Goal: Information Seeking & Learning: Learn about a topic

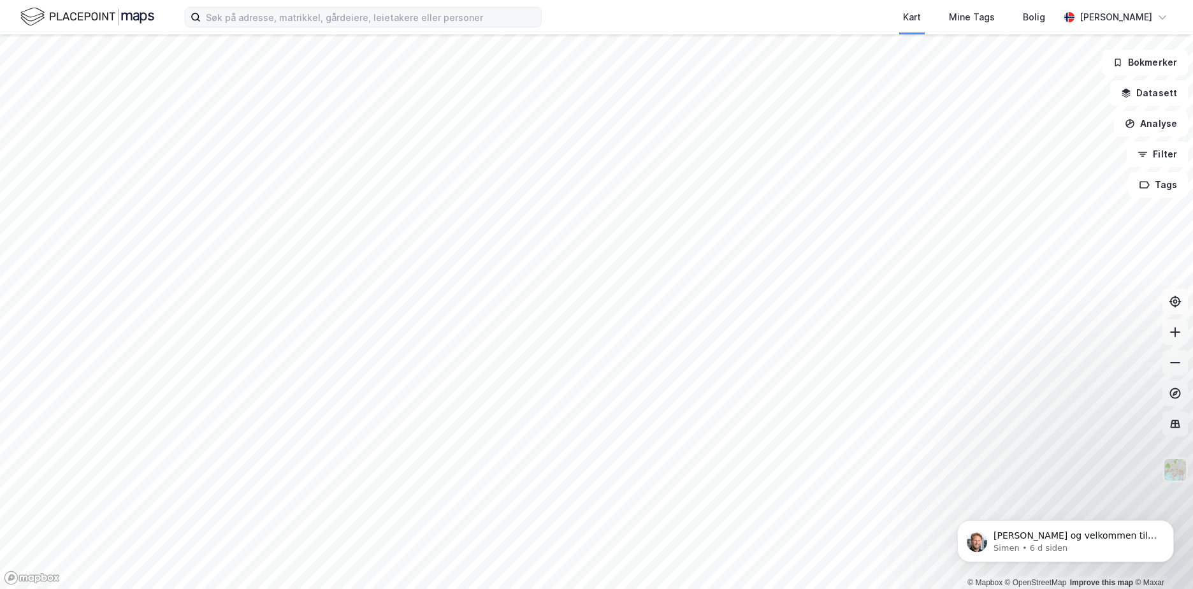
click at [265, 27] on label at bounding box center [363, 17] width 357 height 20
click at [265, 27] on input at bounding box center [371, 17] width 340 height 19
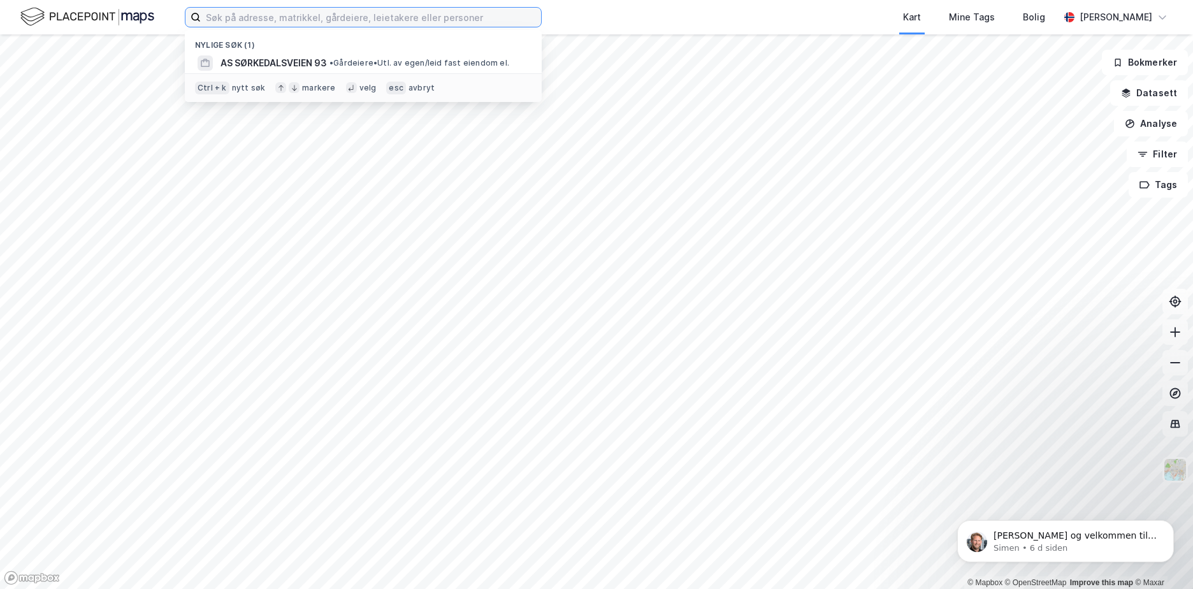
click at [268, 18] on input at bounding box center [371, 17] width 340 height 19
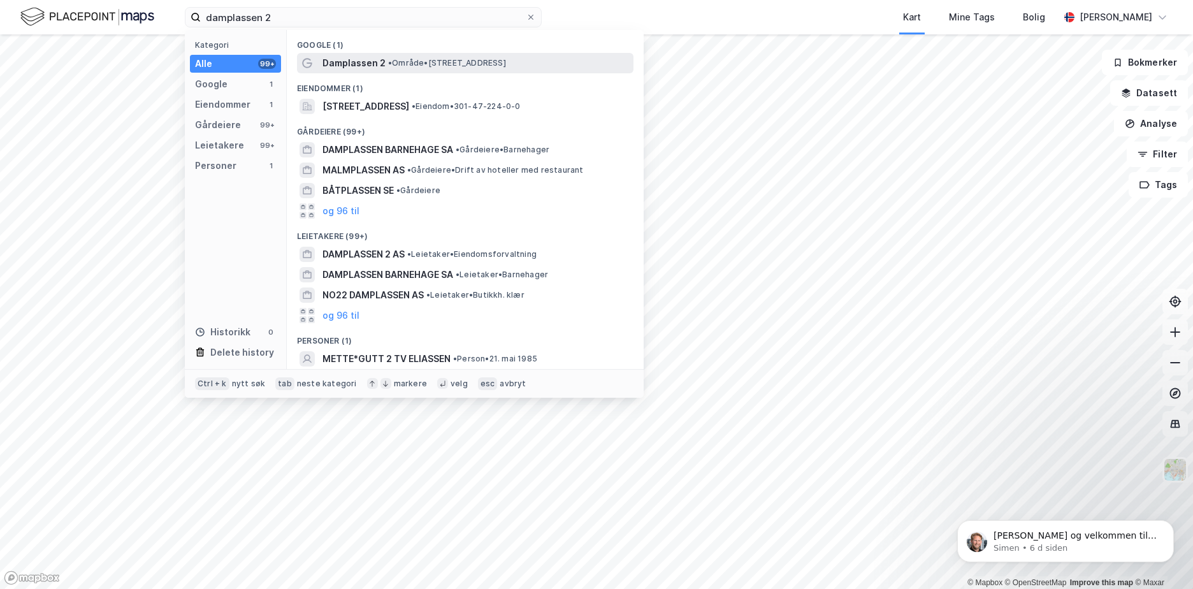
click at [506, 64] on span "• Område • [STREET_ADDRESS]" at bounding box center [447, 63] width 118 height 10
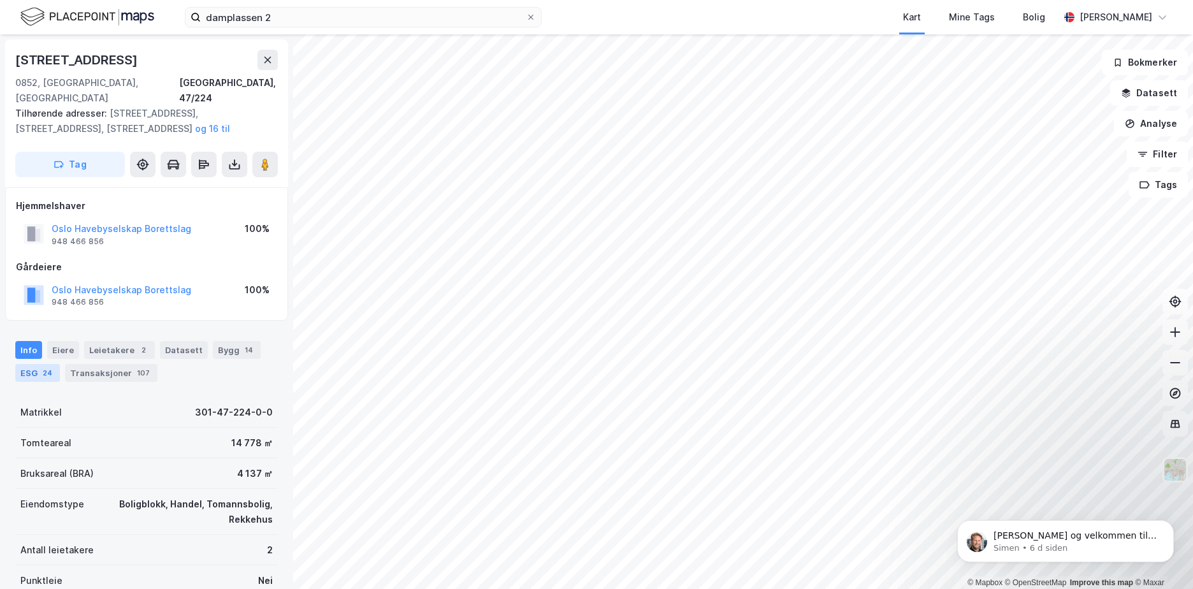
click at [26, 364] on div "ESG 24" at bounding box center [37, 373] width 45 height 18
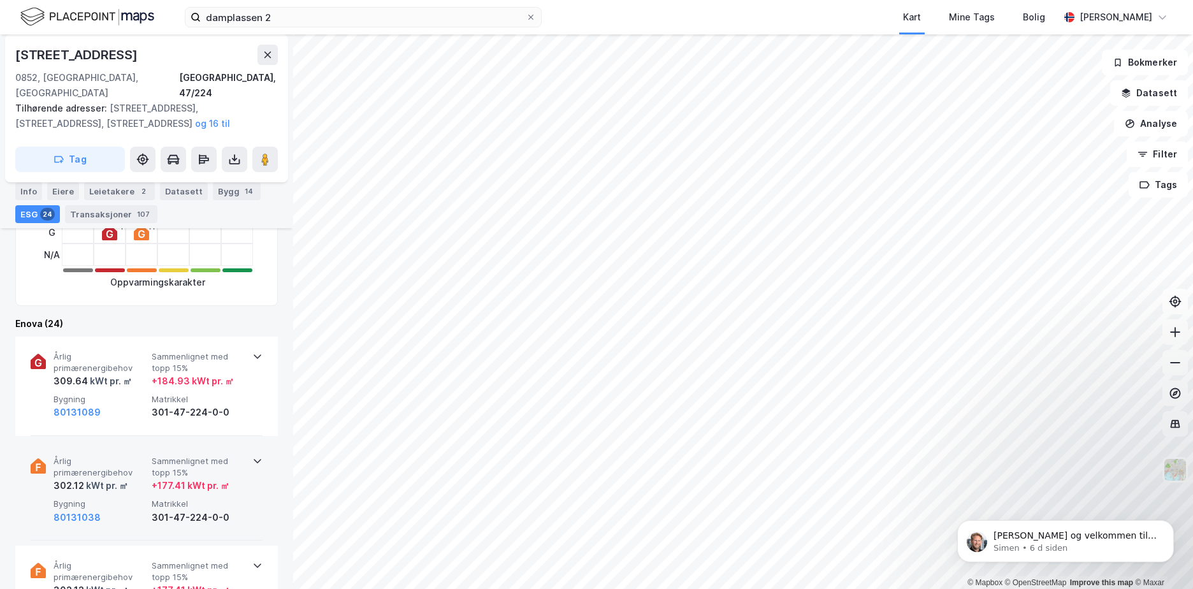
scroll to position [458, 0]
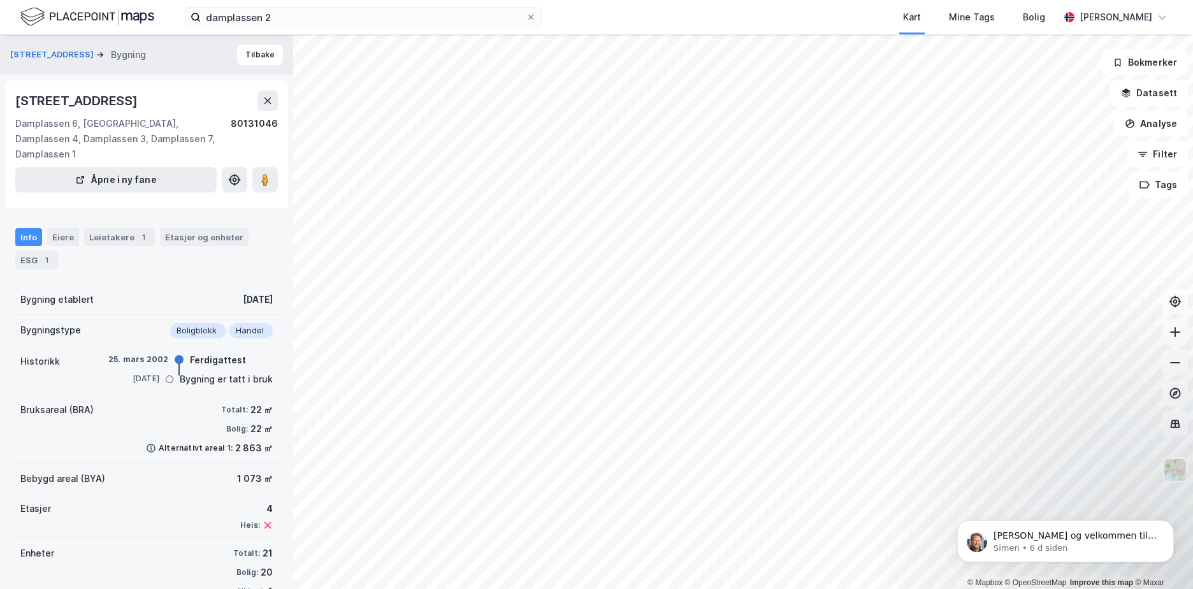
scroll to position [18, 0]
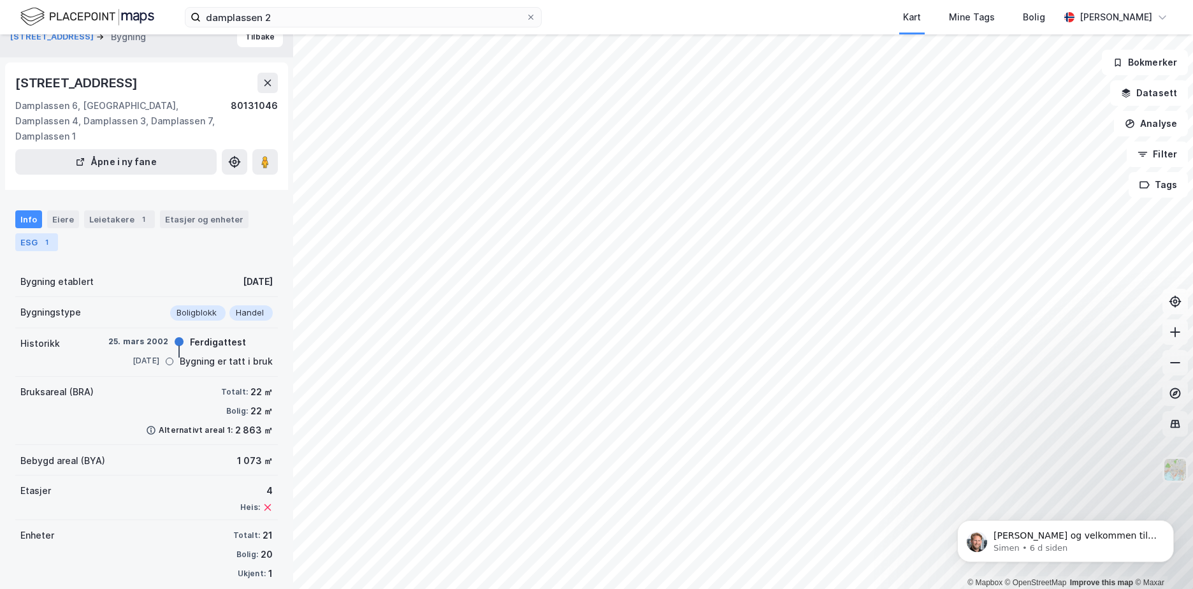
click at [34, 233] on div "ESG 1" at bounding box center [36, 242] width 43 height 18
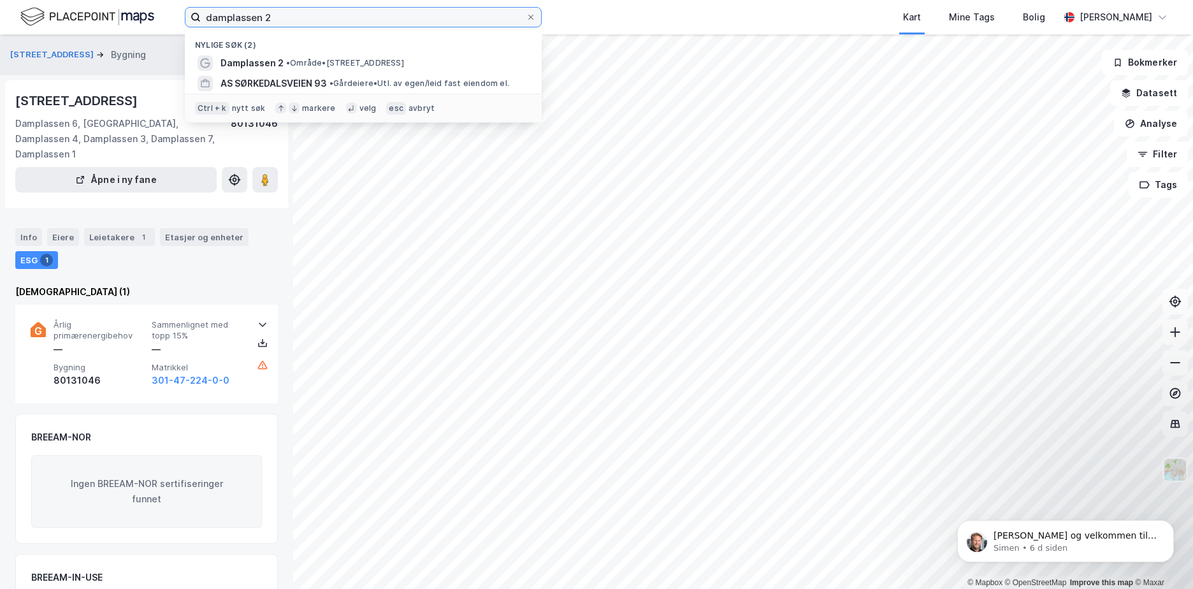
drag, startPoint x: 293, startPoint y: 17, endPoint x: 176, endPoint y: 14, distance: 117.3
click at [176, 14] on div "damplassen 2 Nylige søk (2) Damplassen 2 • Område • [STREET_ADDRESS] AS SØRKEDA…" at bounding box center [596, 17] width 1193 height 34
type input "v"
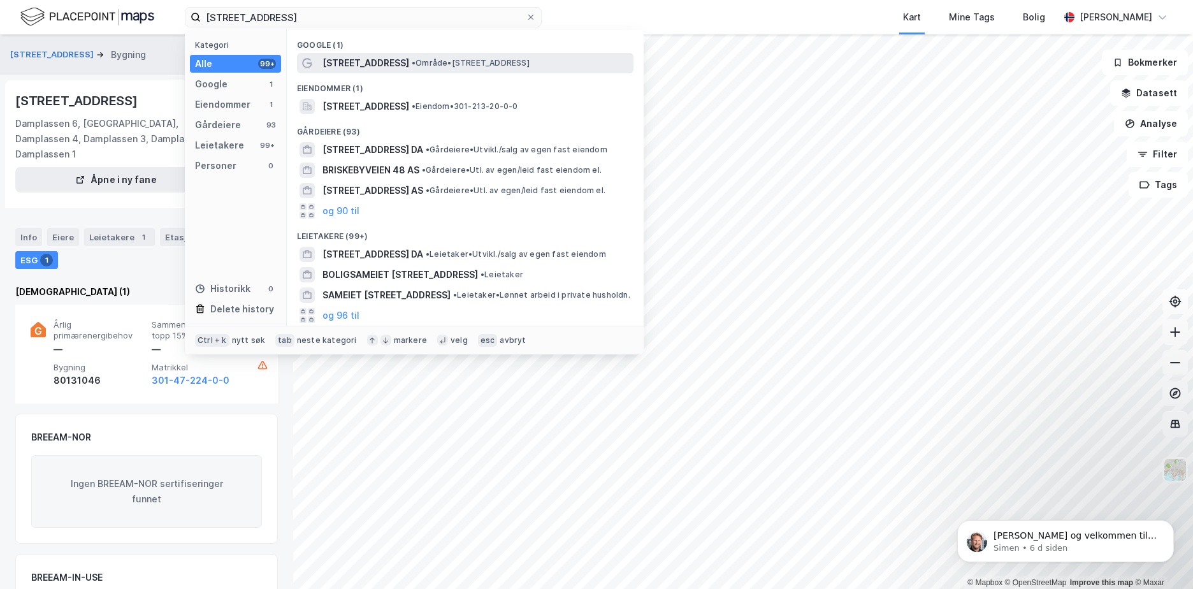
click at [497, 62] on span "• Område • [STREET_ADDRESS]" at bounding box center [471, 63] width 118 height 10
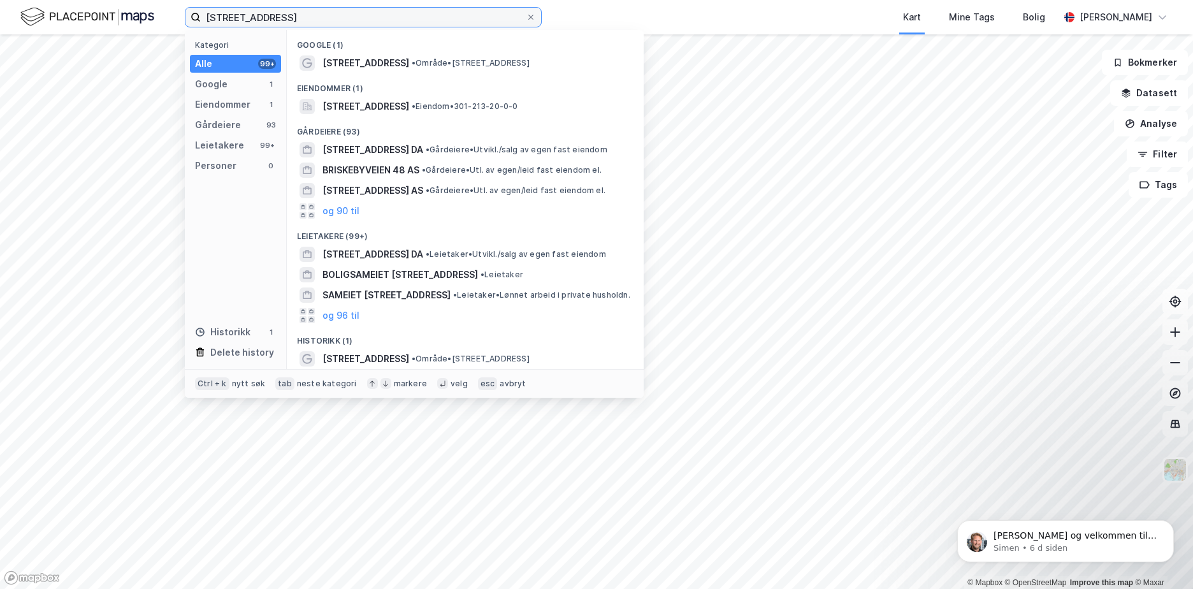
drag, startPoint x: 302, startPoint y: 22, endPoint x: 193, endPoint y: 23, distance: 109.7
click at [193, 23] on label "[STREET_ADDRESS]" at bounding box center [363, 17] width 357 height 20
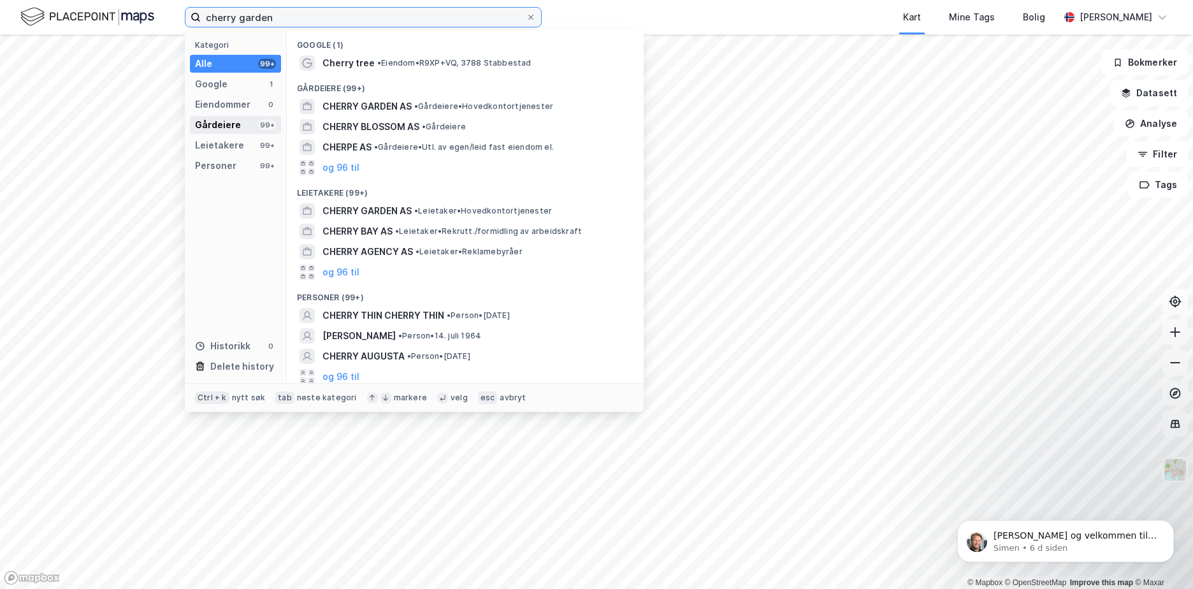
type input "cherry garden"
click at [218, 117] on div "Gårdeiere 99+" at bounding box center [235, 125] width 91 height 18
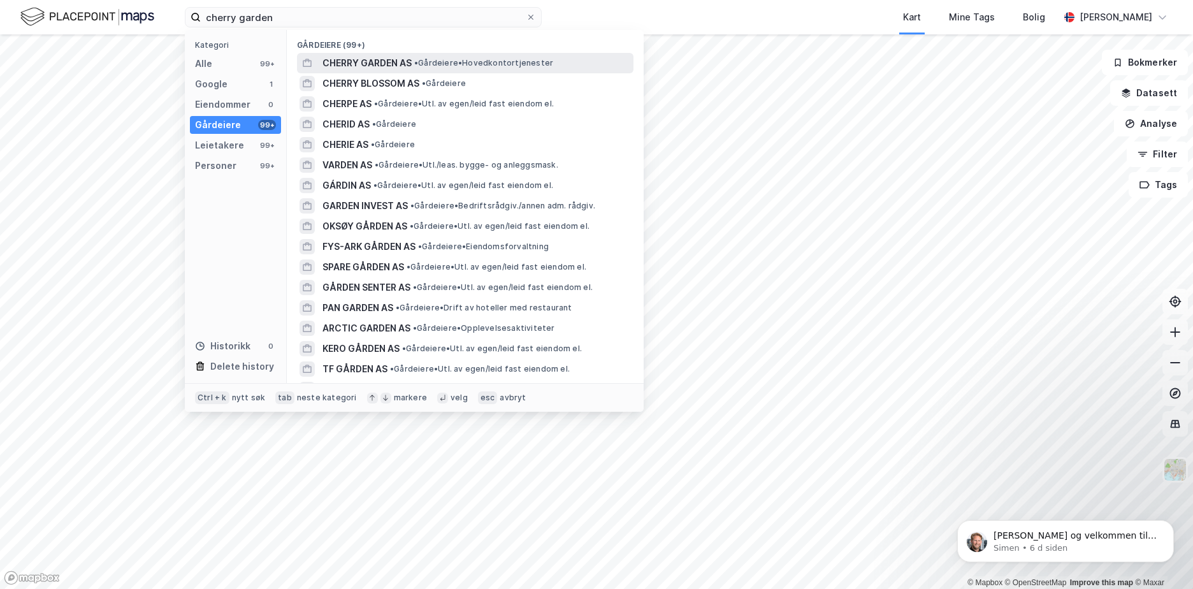
click at [354, 59] on span "CHERRY GARDEN AS" at bounding box center [367, 62] width 89 height 15
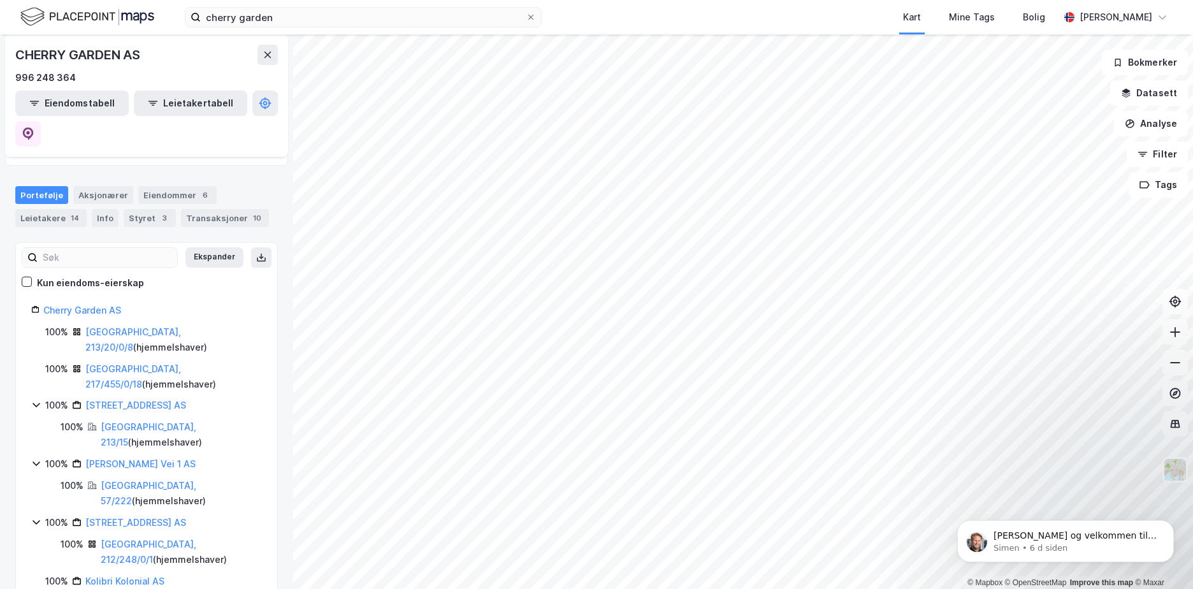
scroll to position [96, 0]
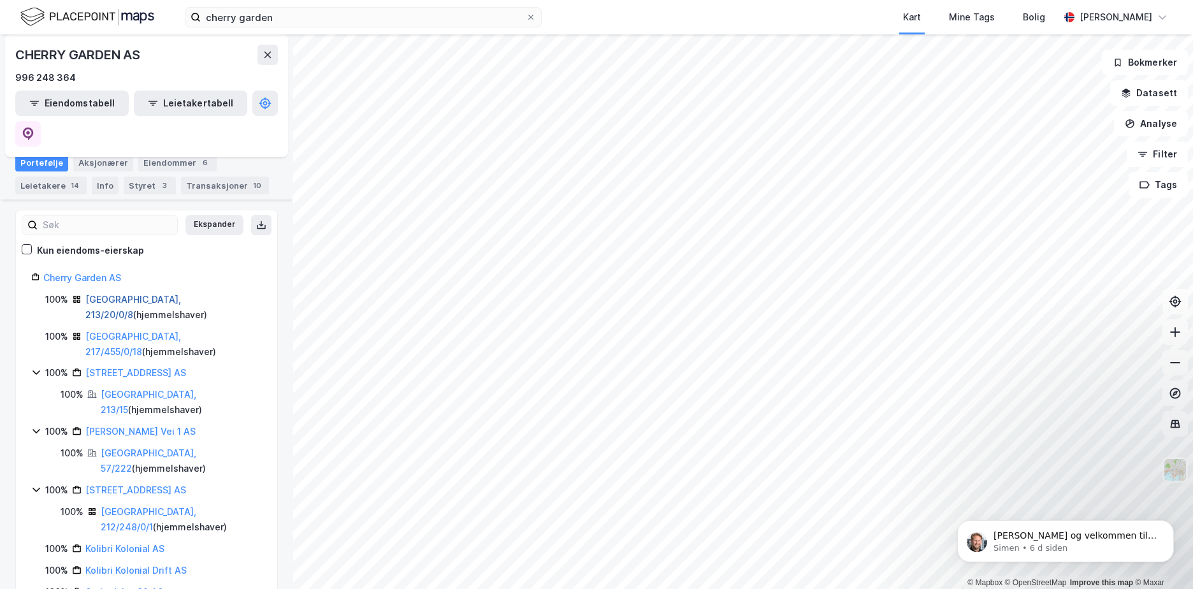
click at [124, 294] on link "[GEOGRAPHIC_DATA], 213/20/0/8" at bounding box center [133, 307] width 96 height 26
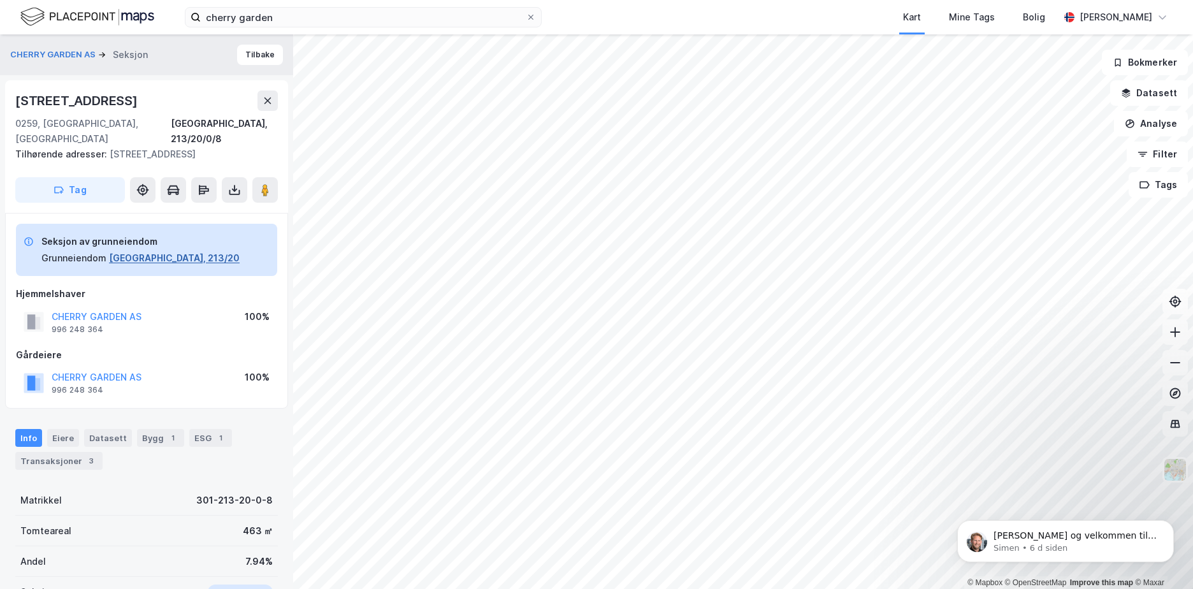
click at [140, 251] on button "[GEOGRAPHIC_DATA], 213/20" at bounding box center [174, 258] width 131 height 15
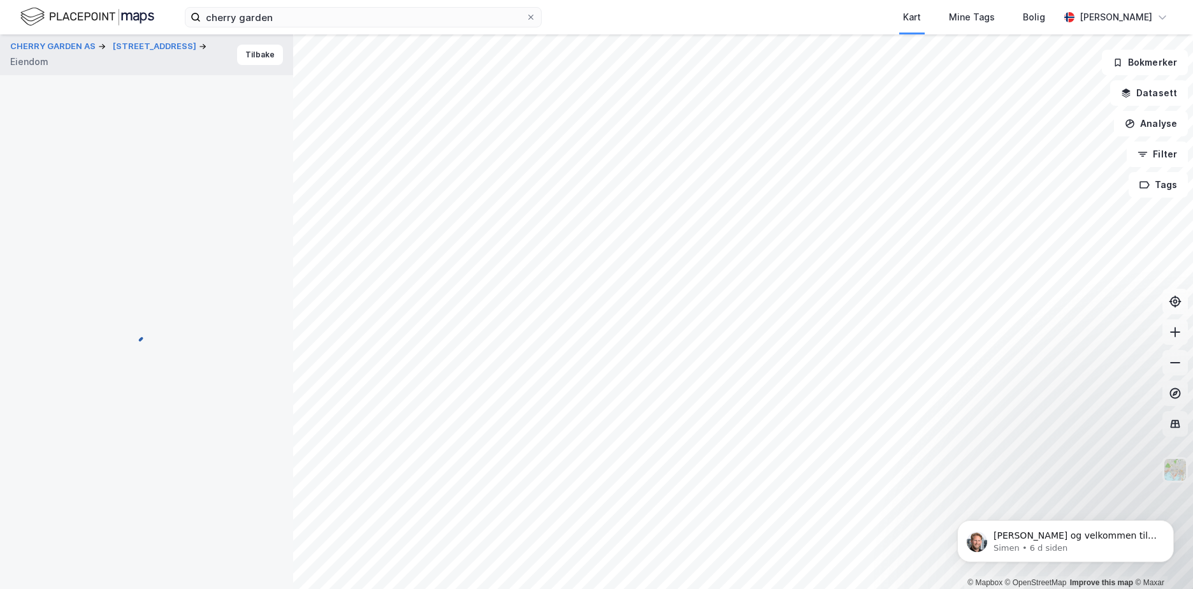
scroll to position [1, 0]
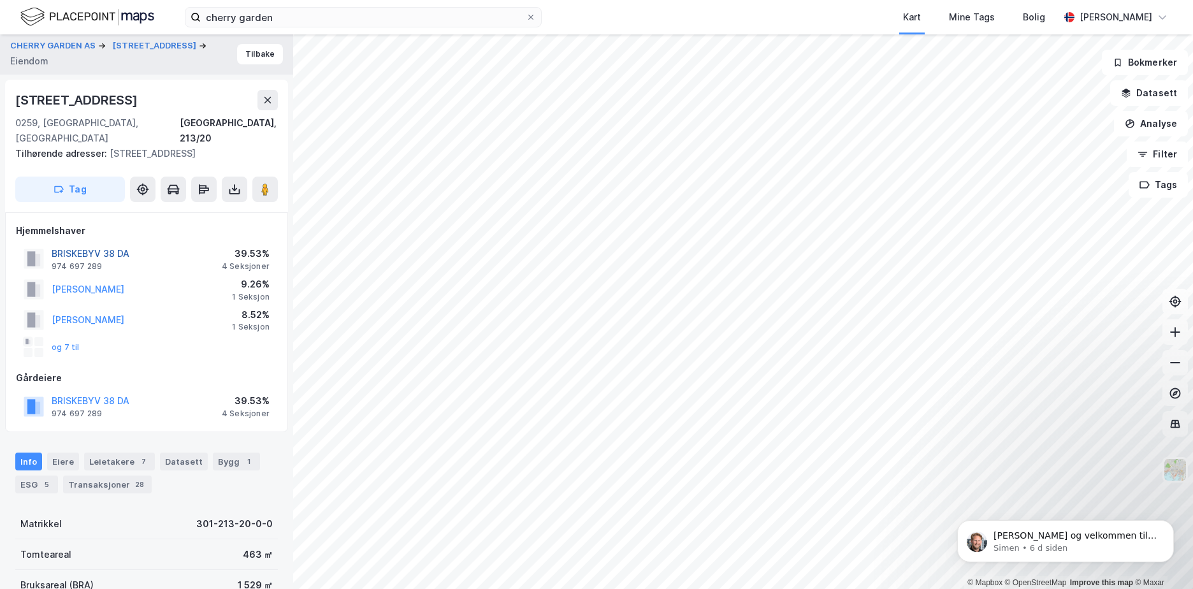
click at [0, 0] on button "BRISKEBYV 38 DA" at bounding box center [0, 0] width 0 height 0
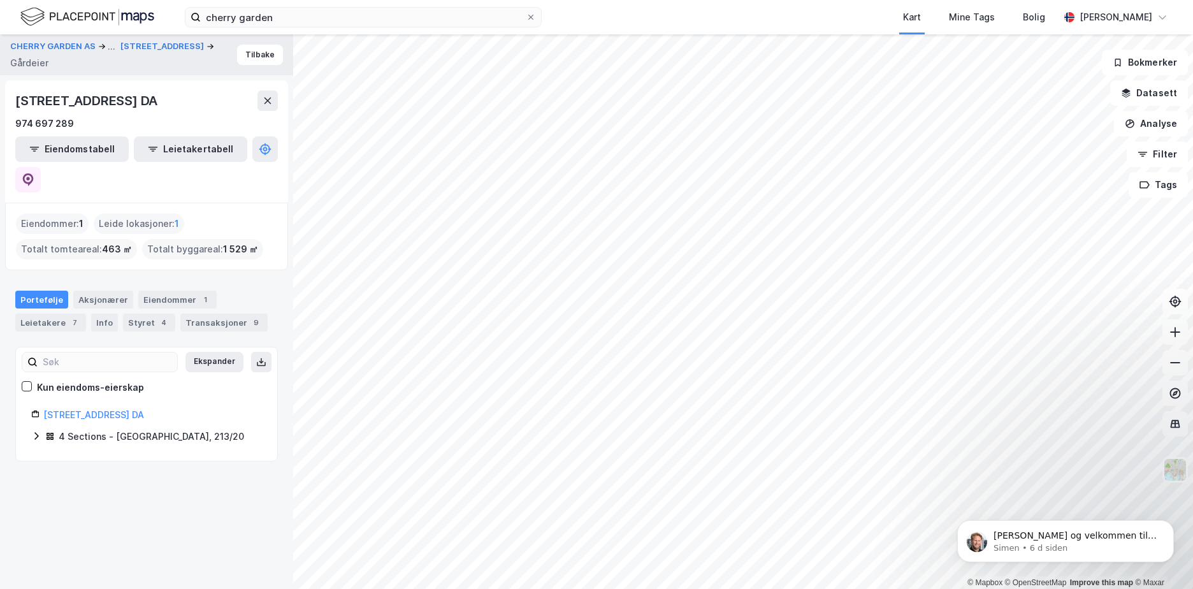
click at [38, 431] on icon at bounding box center [36, 436] width 10 height 10
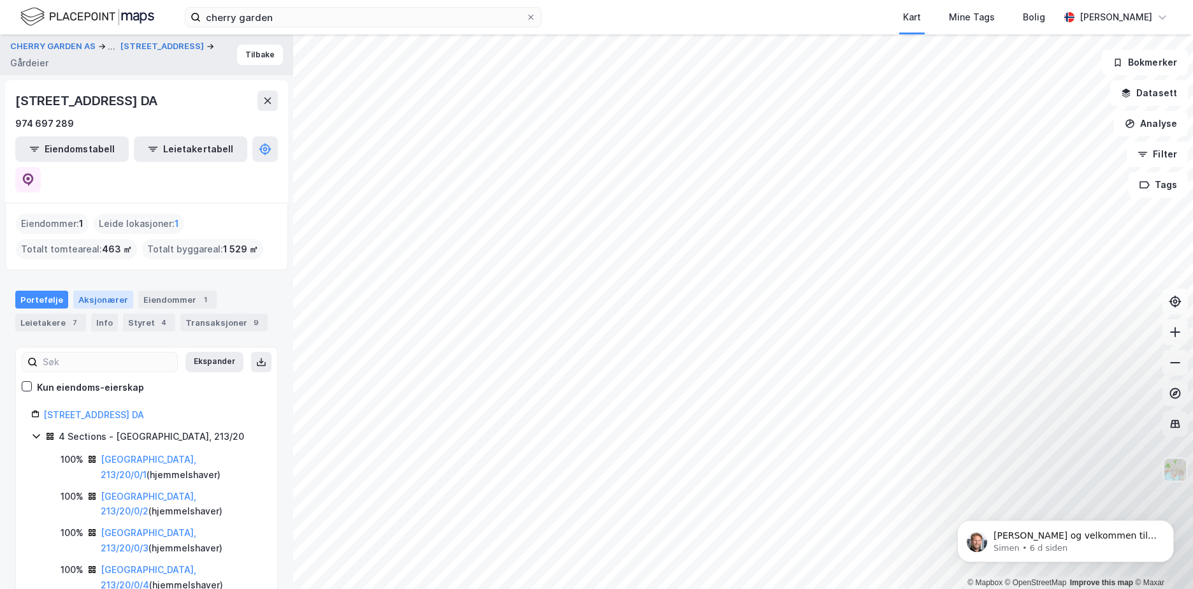
click at [99, 291] on div "Aksjonærer" at bounding box center [103, 300] width 60 height 18
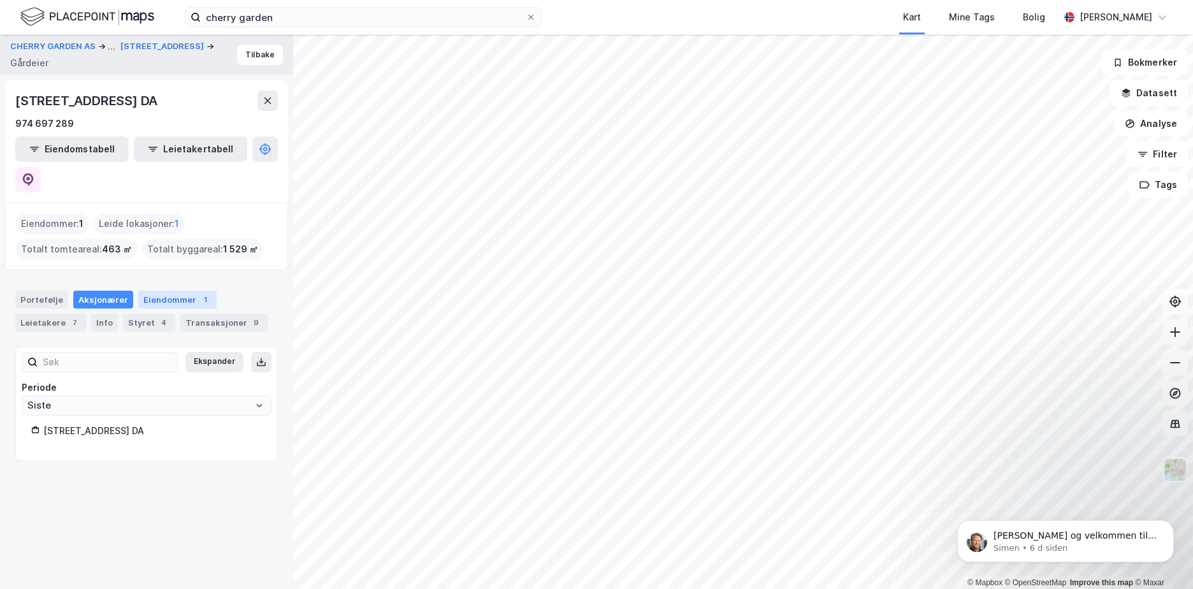
click at [203, 291] on div "Eiendommer 1" at bounding box center [177, 300] width 78 height 18
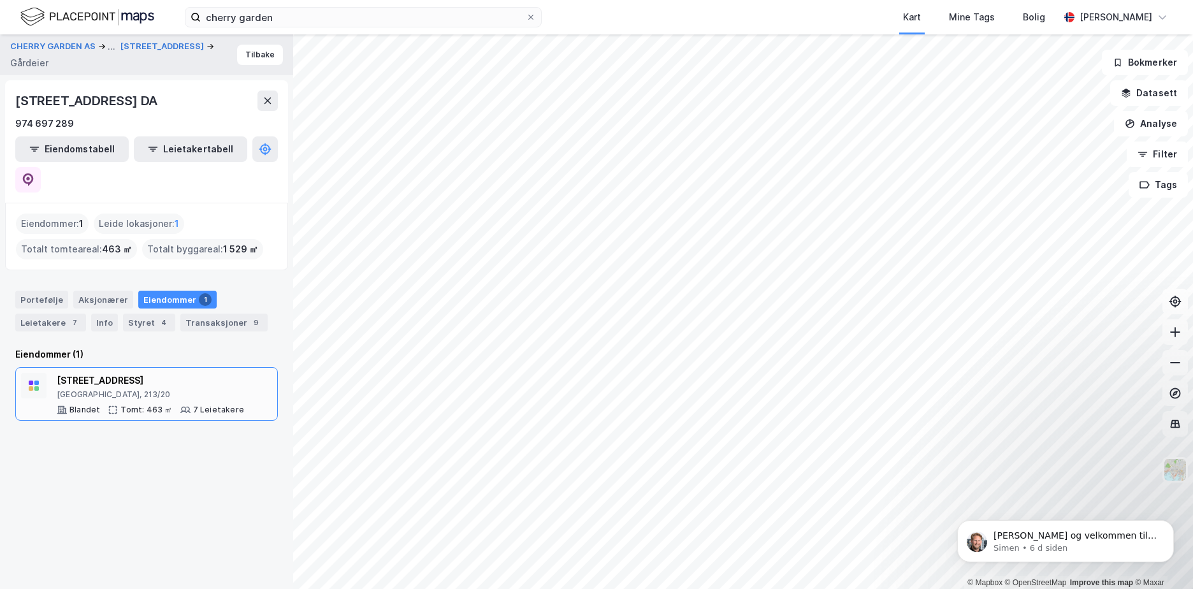
click at [85, 373] on div "[STREET_ADDRESS]" at bounding box center [150, 380] width 187 height 15
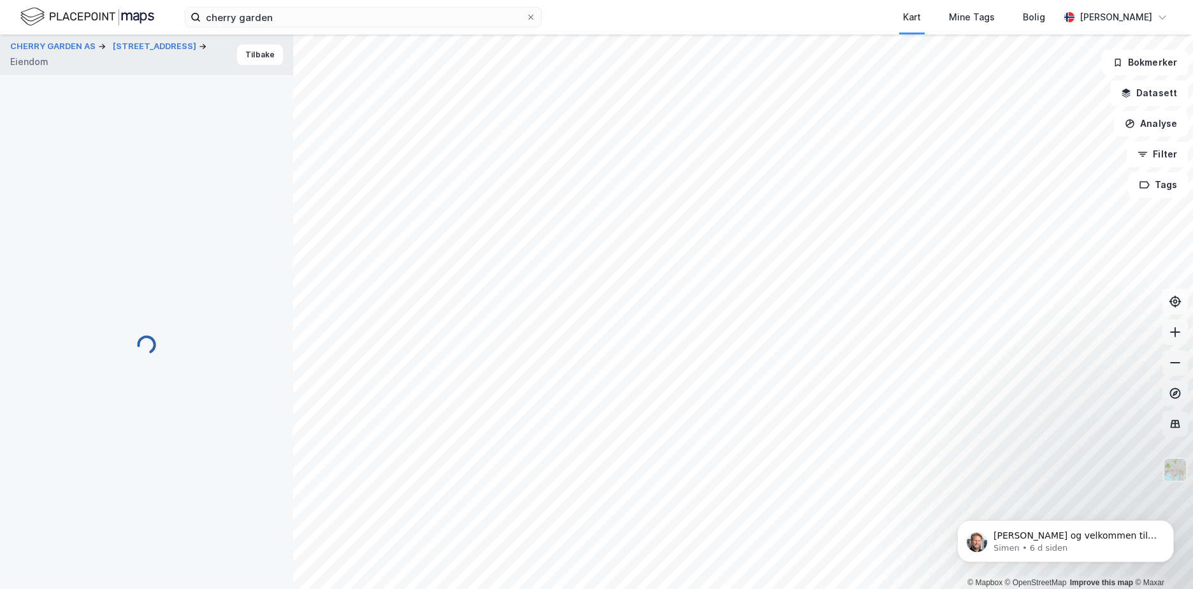
scroll to position [1, 0]
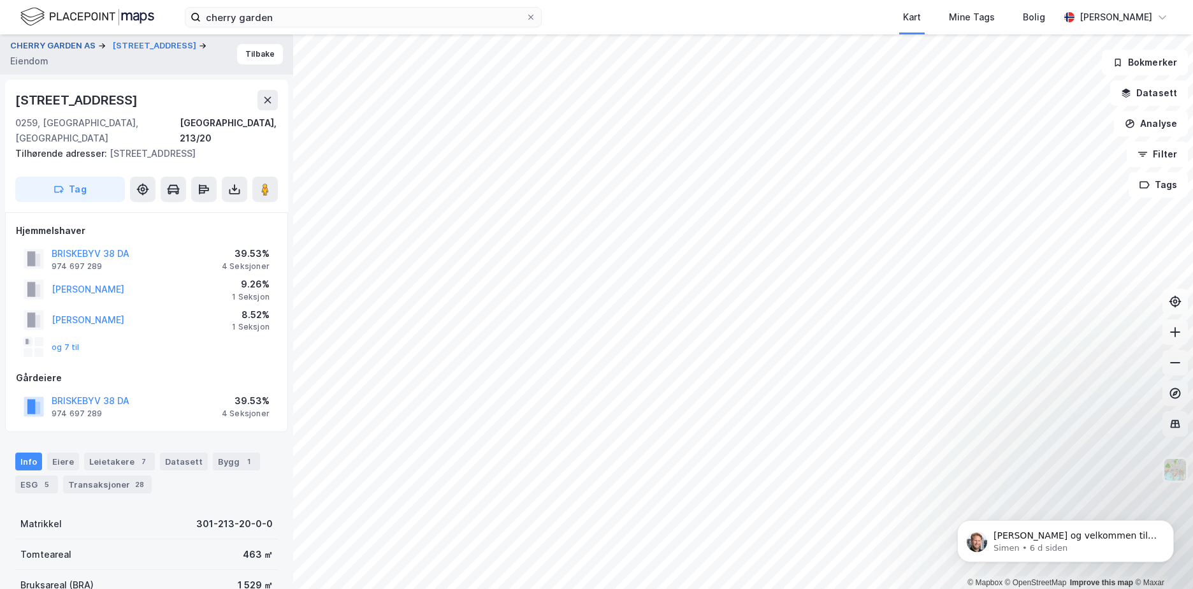
click at [57, 43] on button "CHERRY GARDEN AS" at bounding box center [54, 46] width 88 height 13
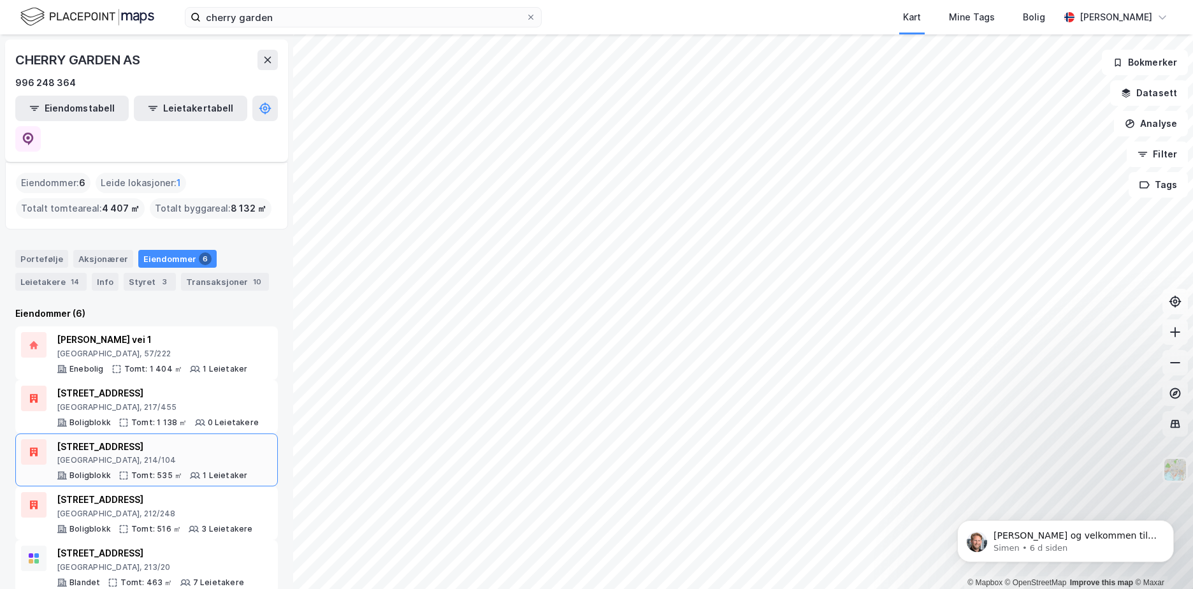
scroll to position [43, 0]
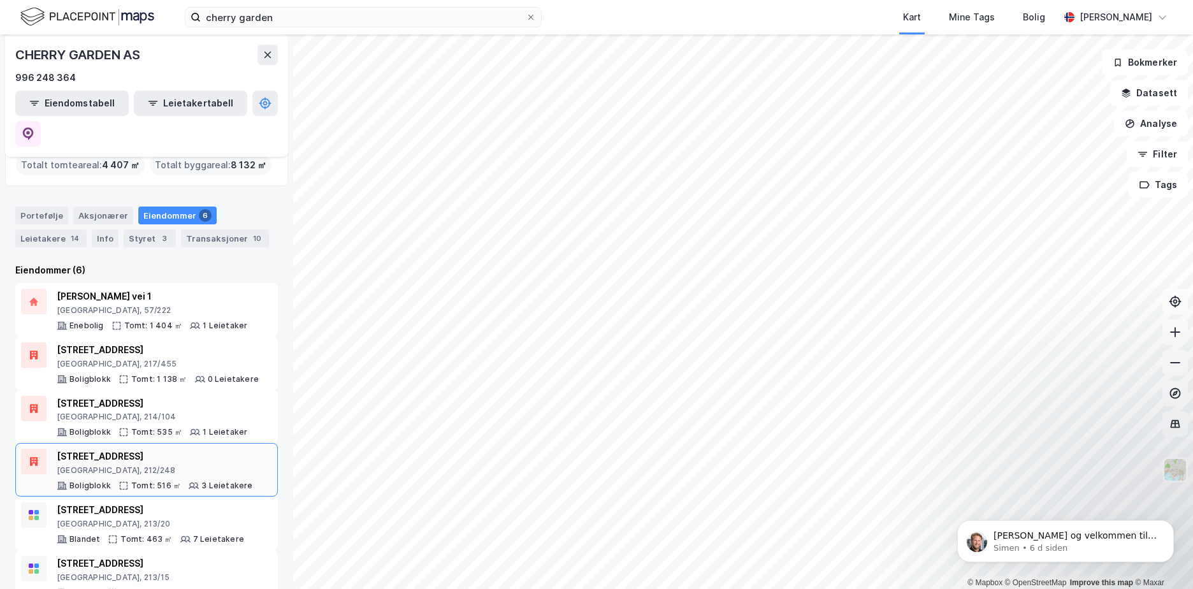
click at [102, 449] on div "[STREET_ADDRESS]" at bounding box center [155, 456] width 196 height 15
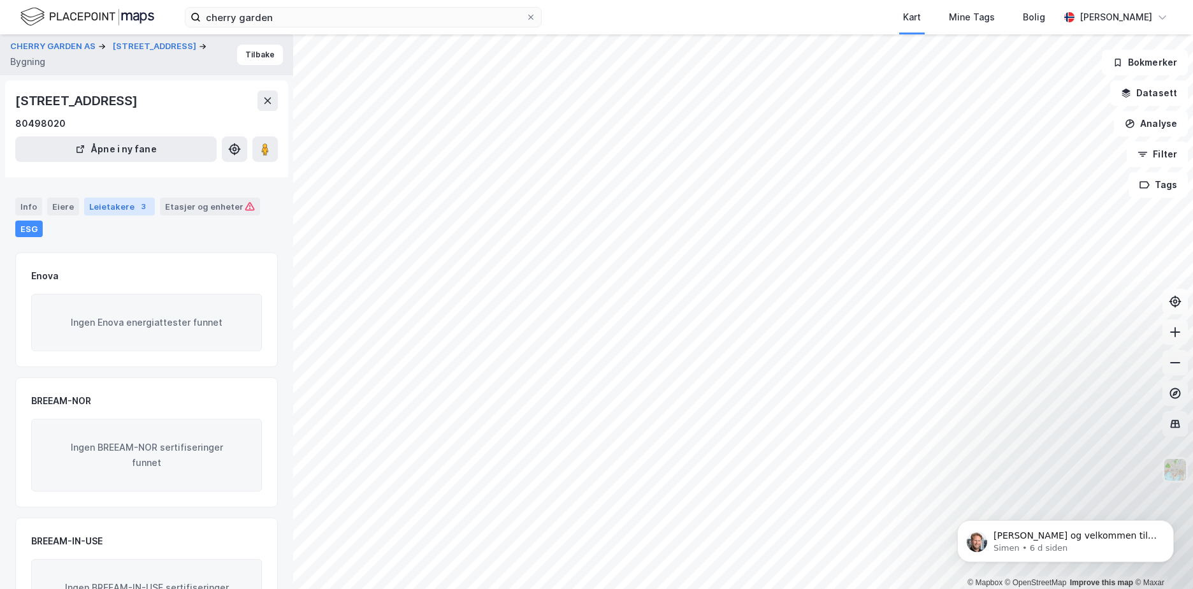
click at [126, 203] on div "Leietakere 3" at bounding box center [119, 207] width 71 height 18
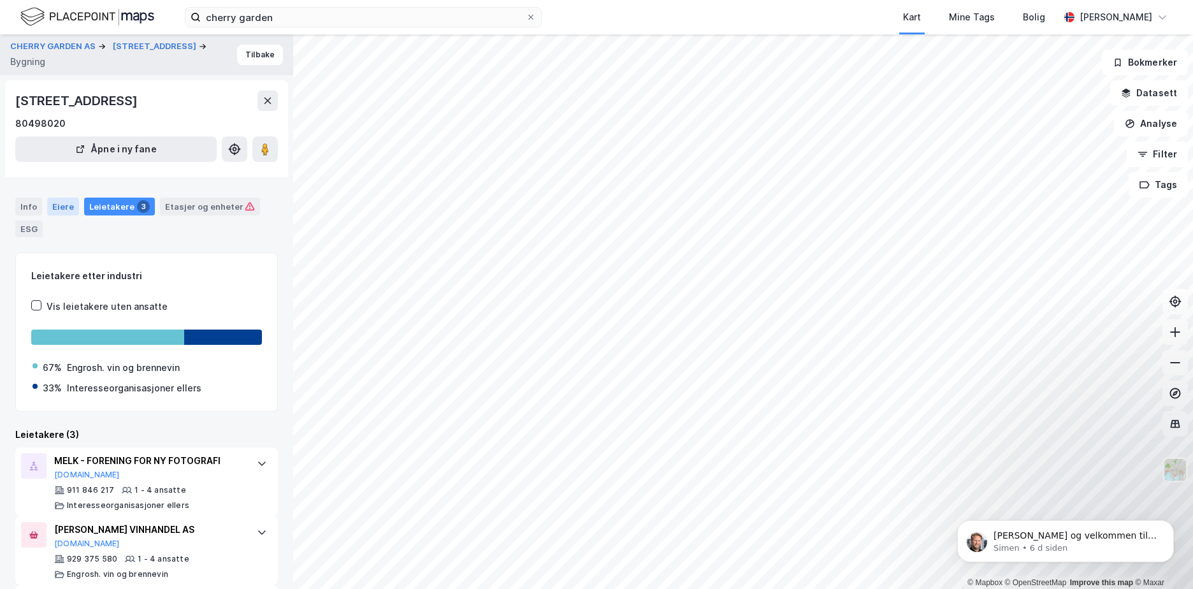
click at [54, 203] on div "Eiere" at bounding box center [63, 207] width 32 height 18
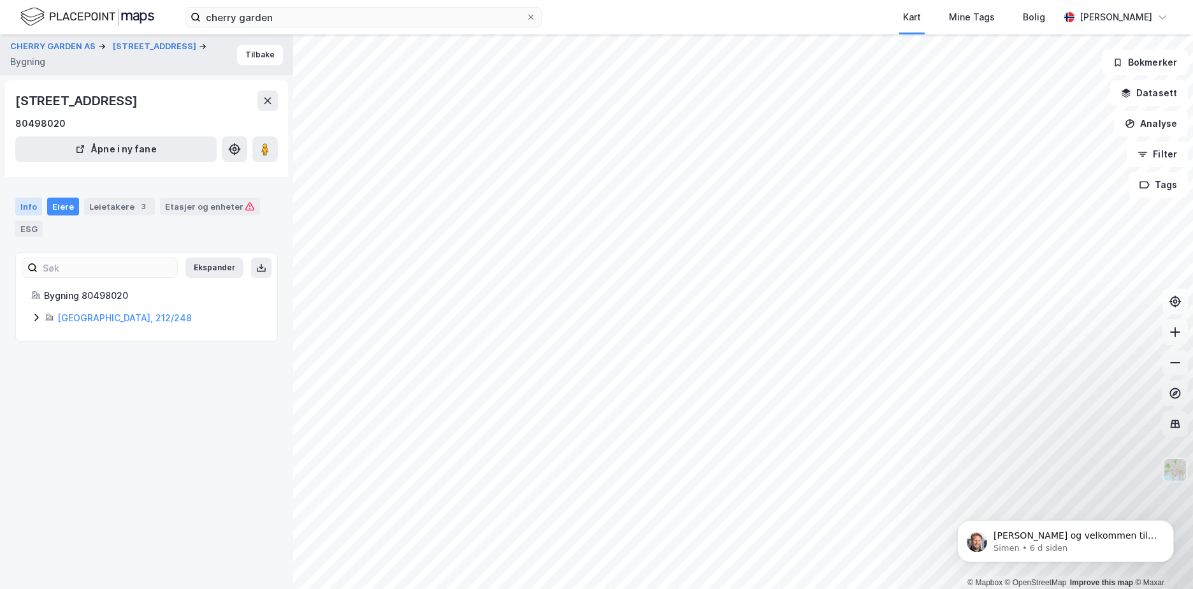
click at [30, 205] on div "Info" at bounding box center [28, 207] width 27 height 18
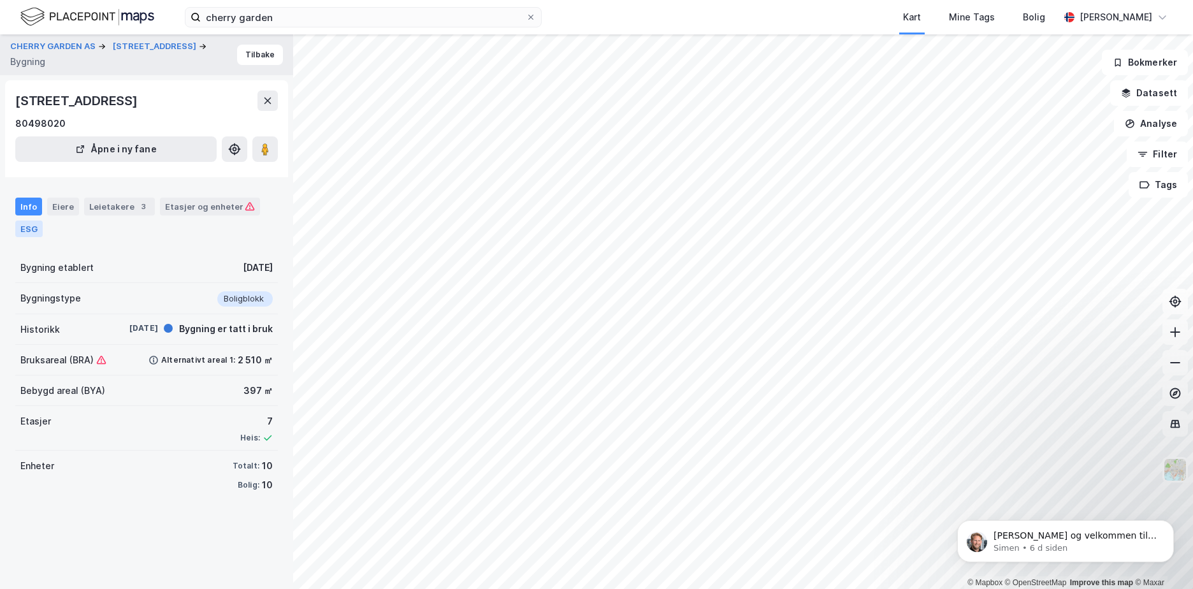
click at [27, 228] on div "ESG" at bounding box center [28, 229] width 27 height 17
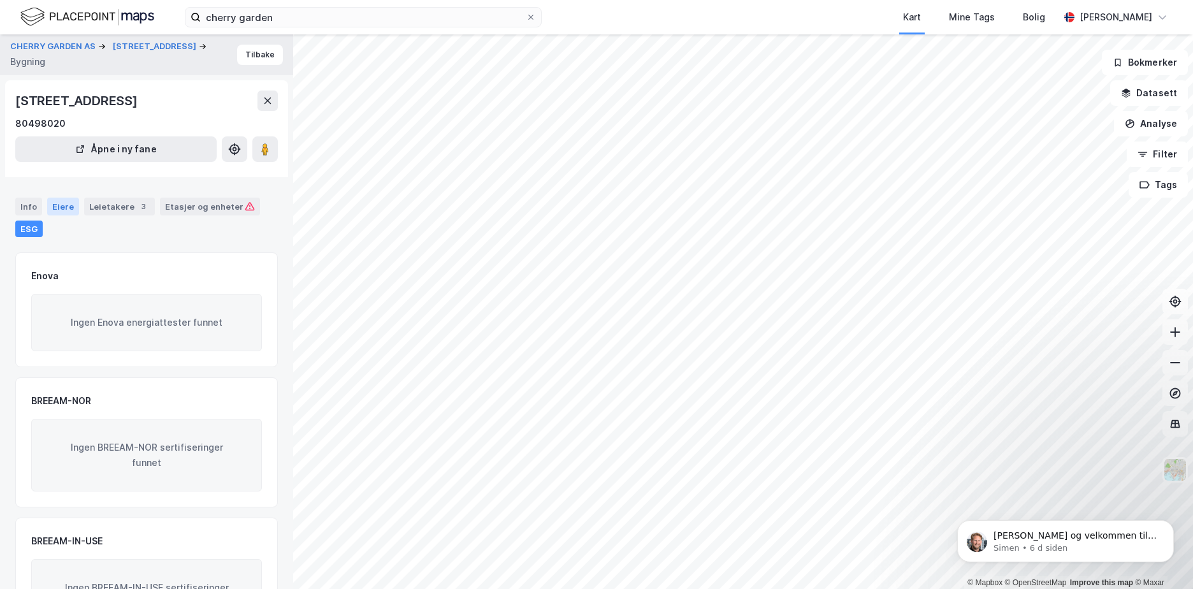
click at [50, 210] on div "Eiere" at bounding box center [63, 207] width 32 height 18
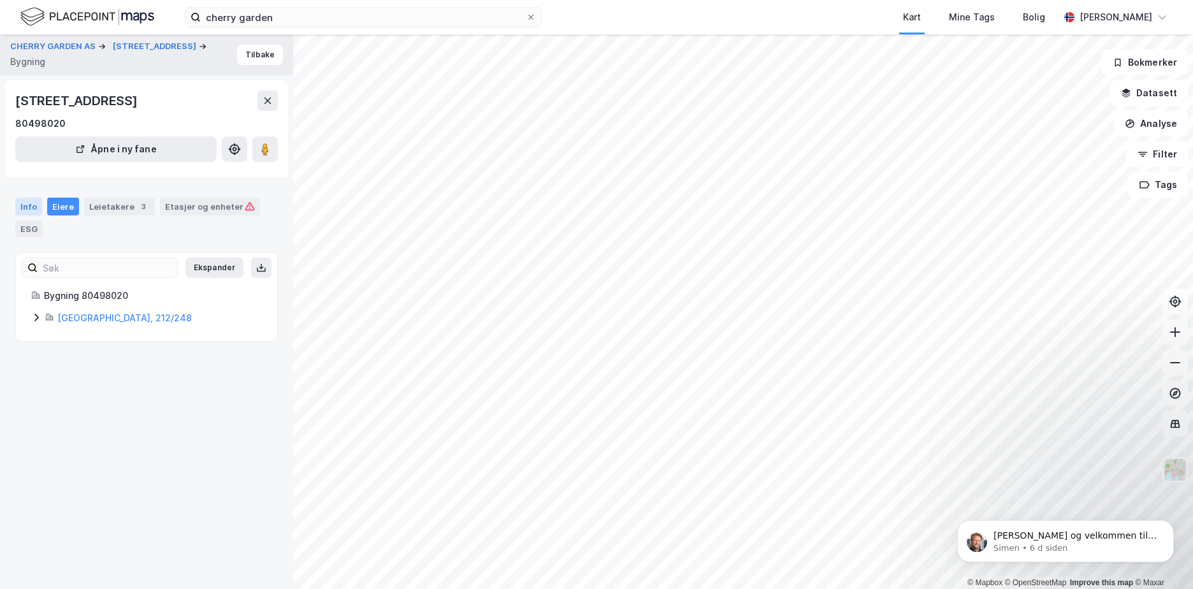
click at [22, 215] on div "Info" at bounding box center [28, 207] width 27 height 18
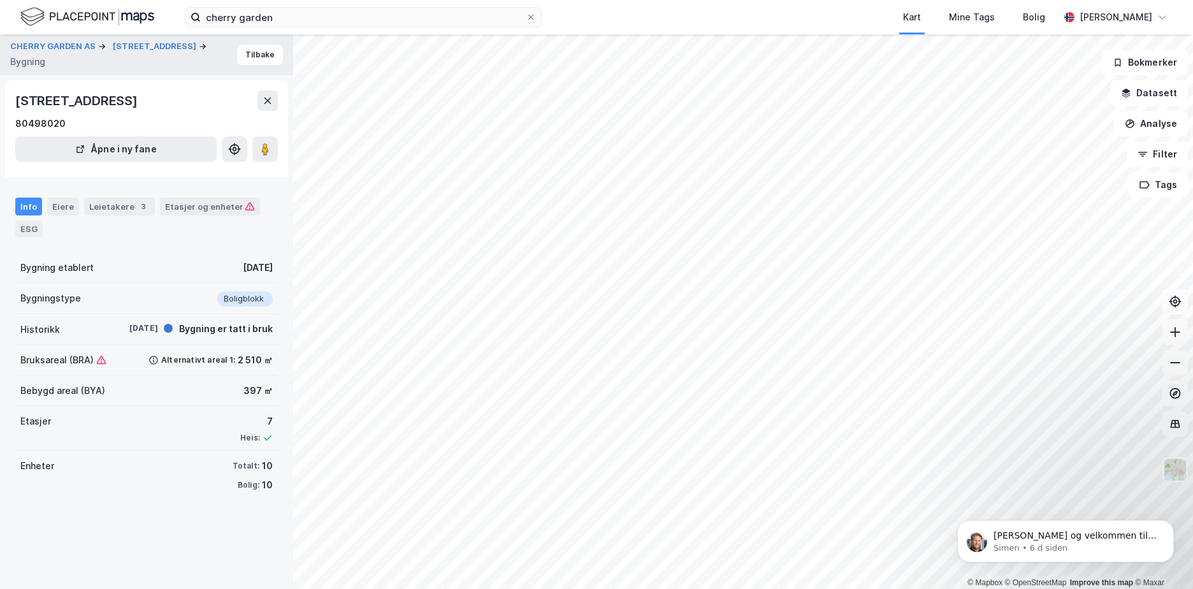
click at [22, 205] on div "Info" at bounding box center [28, 207] width 27 height 18
click at [115, 205] on div "Leietakere 3" at bounding box center [119, 207] width 71 height 18
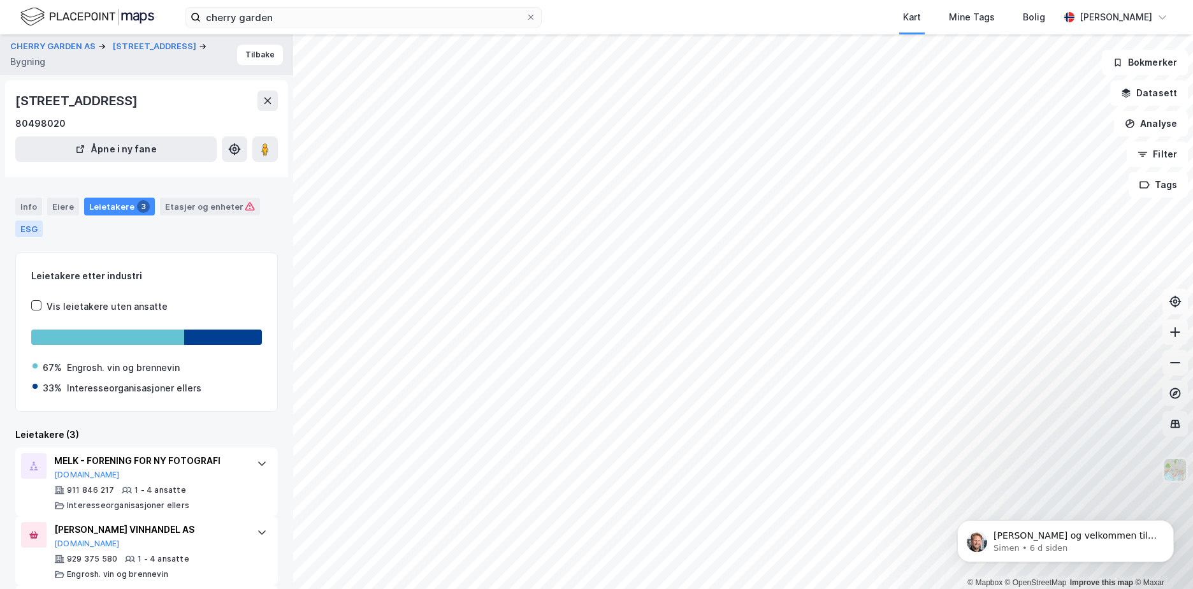
click at [32, 222] on div "ESG" at bounding box center [28, 229] width 27 height 17
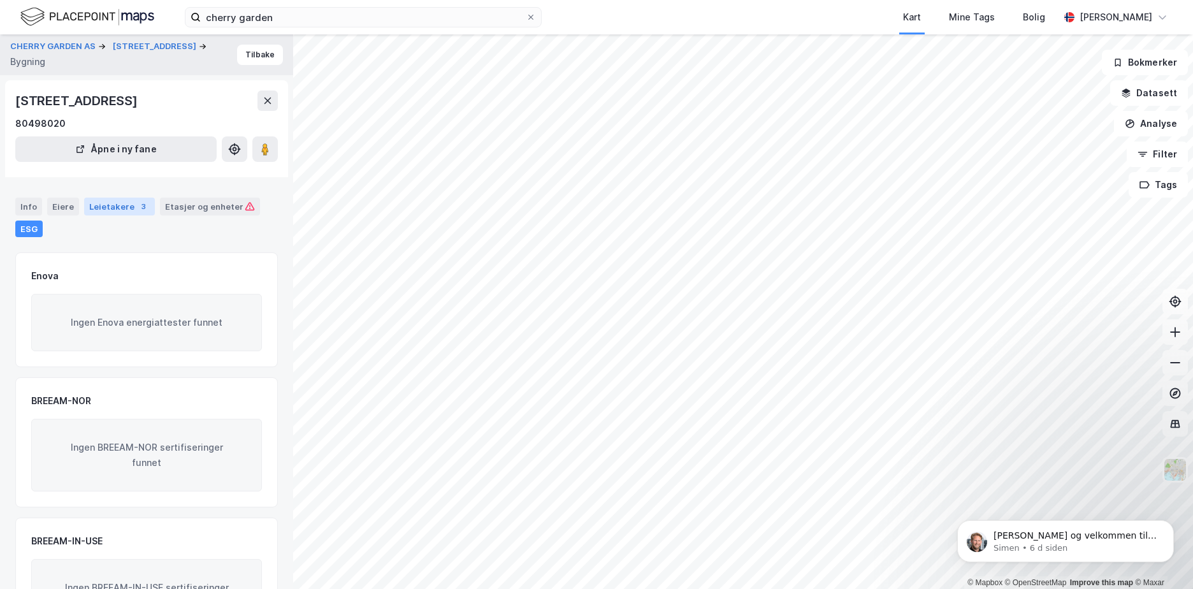
click at [104, 203] on div "Leietakere 3" at bounding box center [119, 207] width 71 height 18
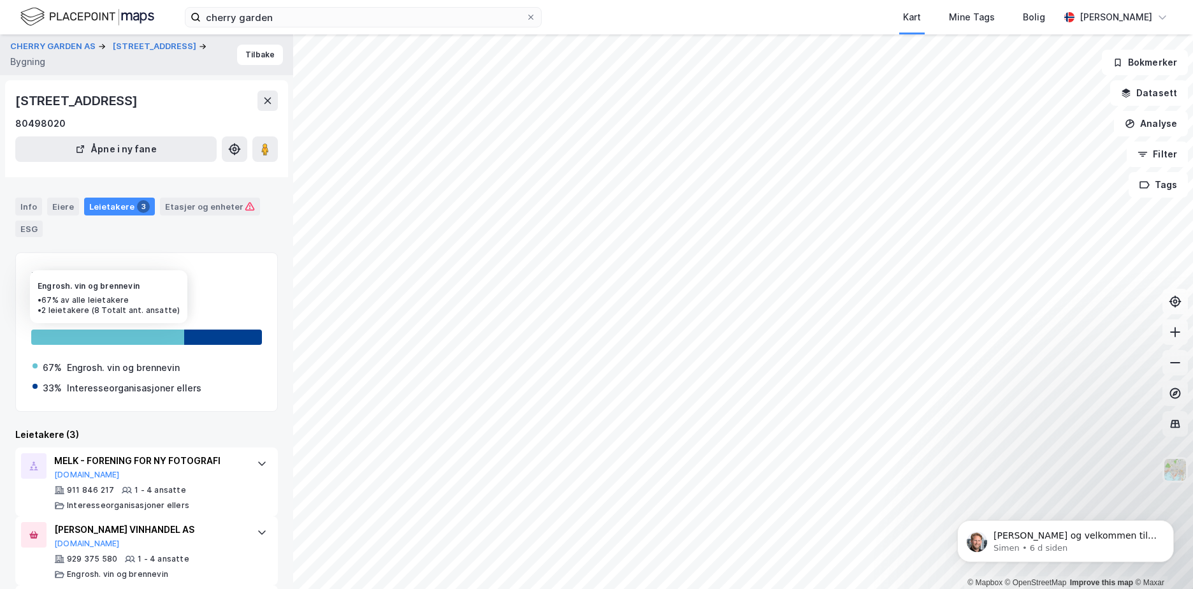
scroll to position [80, 0]
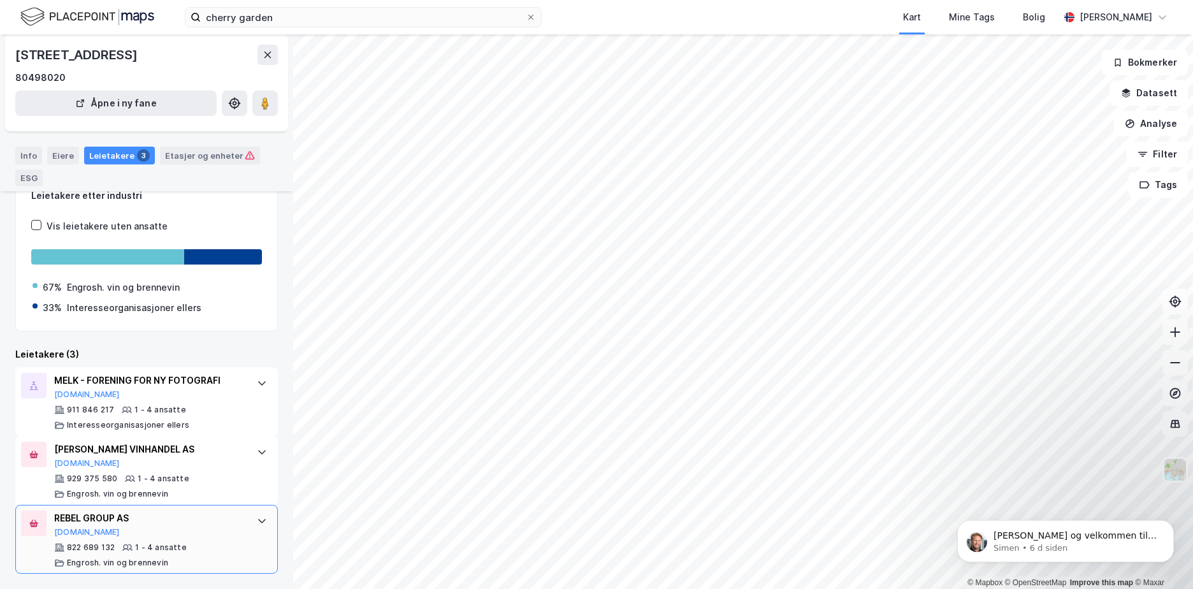
click at [257, 521] on icon at bounding box center [262, 521] width 10 height 10
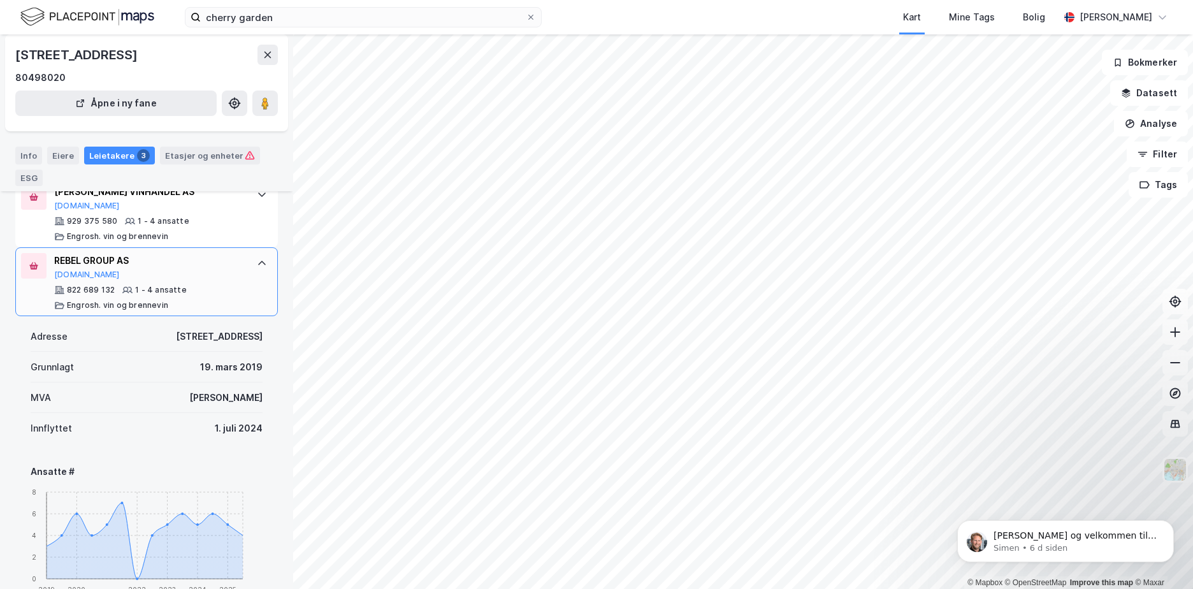
scroll to position [335, 0]
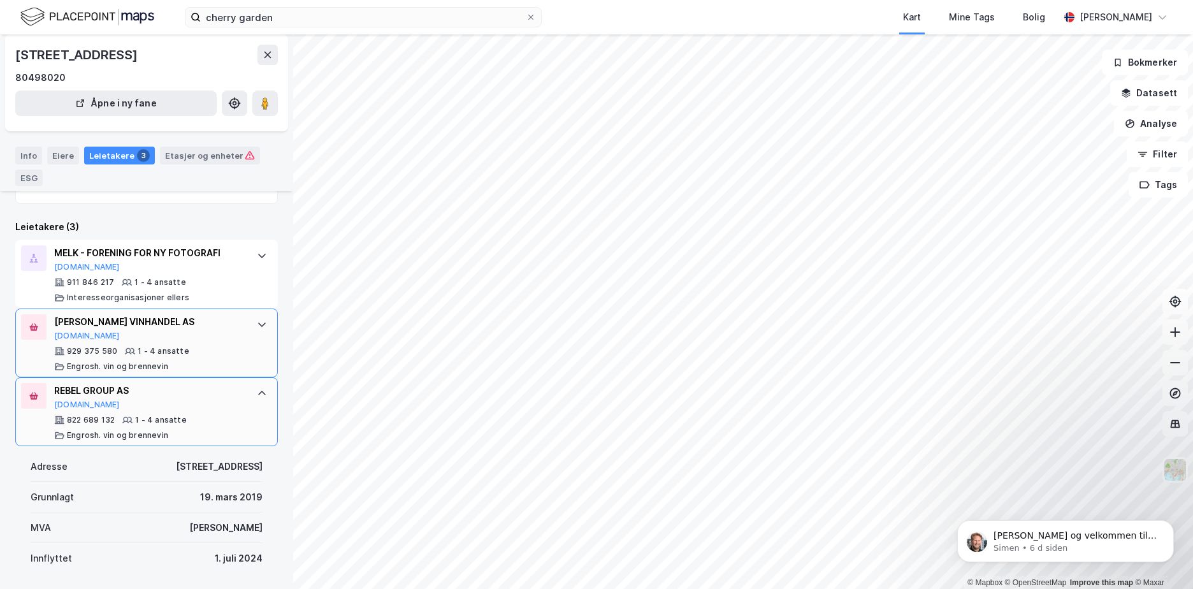
click at [258, 324] on icon at bounding box center [262, 325] width 8 height 4
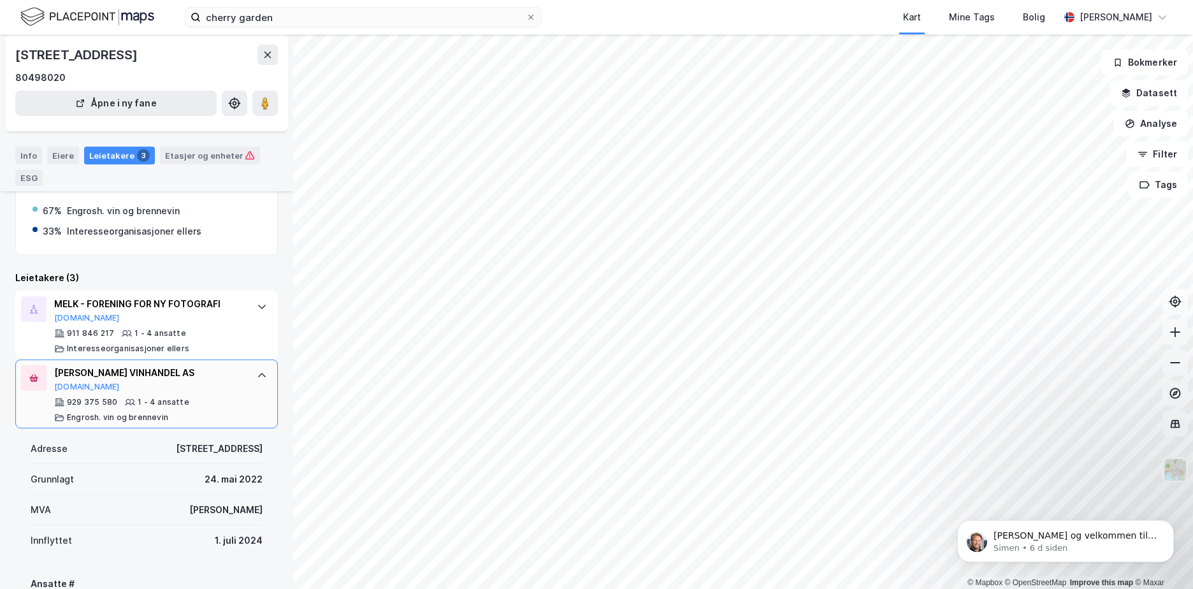
scroll to position [156, 0]
